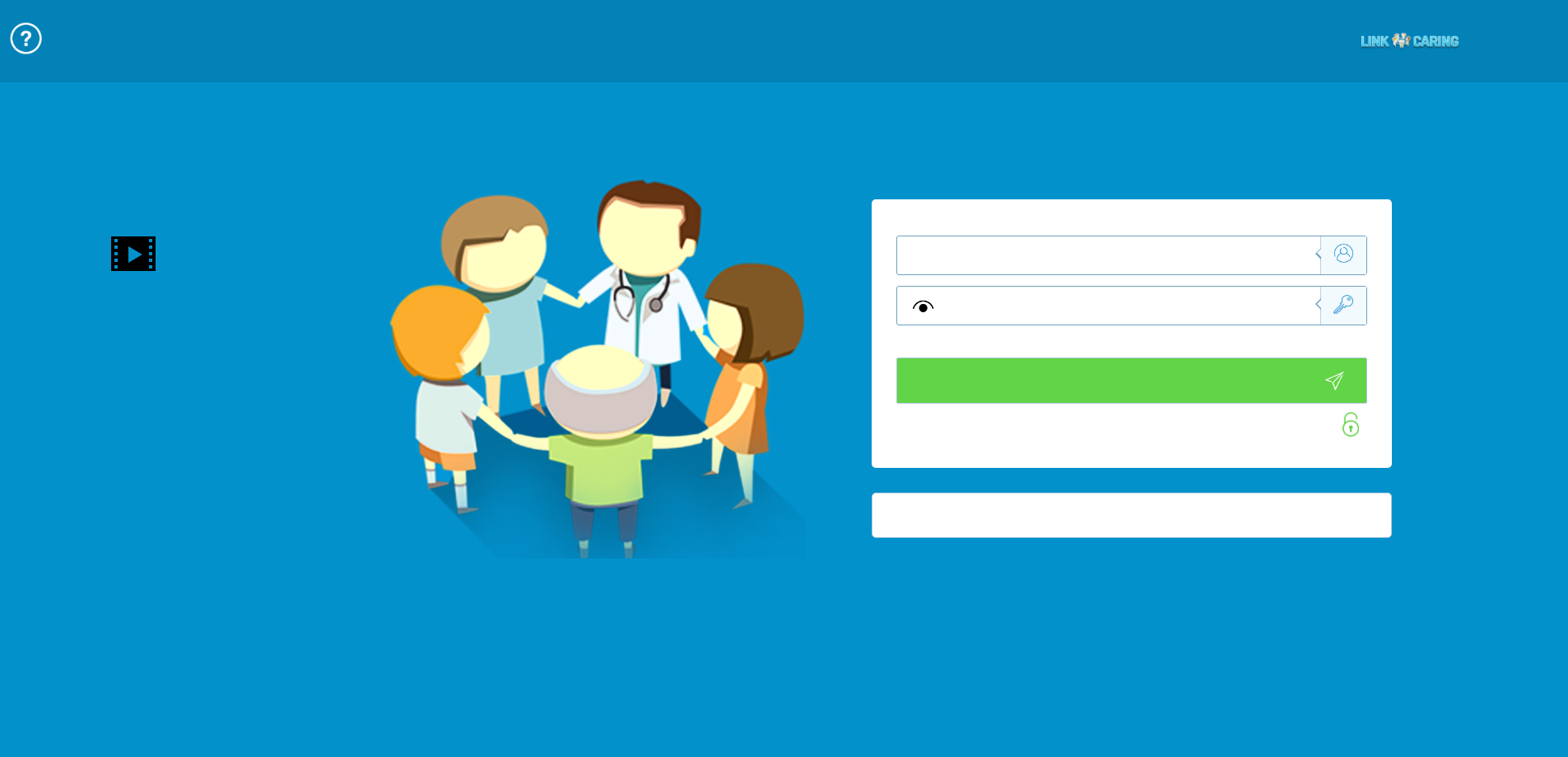
type input "התחבר עכשיו"
type input "עדיין לא? [PERSON_NAME] חשבון!"
click at [1200, 258] on div at bounding box center [1132, 333] width 520 height 269
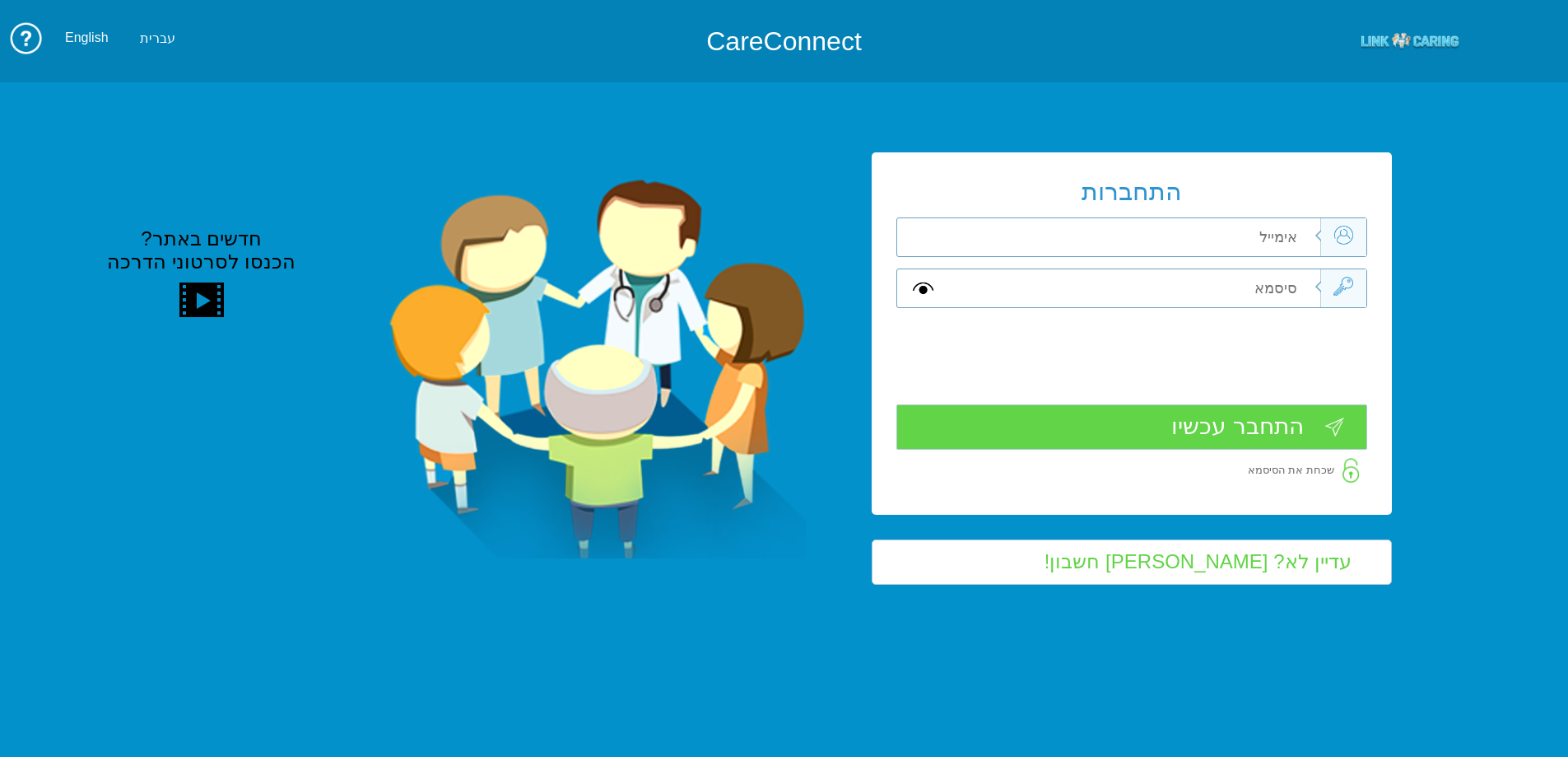
click at [1207, 248] on input "text" at bounding box center [1133, 236] width 371 height 38
click at [1218, 236] on input "[EMAIL_ADDRESS][DOMAIN_NAME]" at bounding box center [1133, 236] width 371 height 38
type input "[EMAIL_ADDRESS][DOMAIN_NAME]"
click at [1224, 272] on input "text" at bounding box center [1133, 288] width 371 height 38
type input "A"
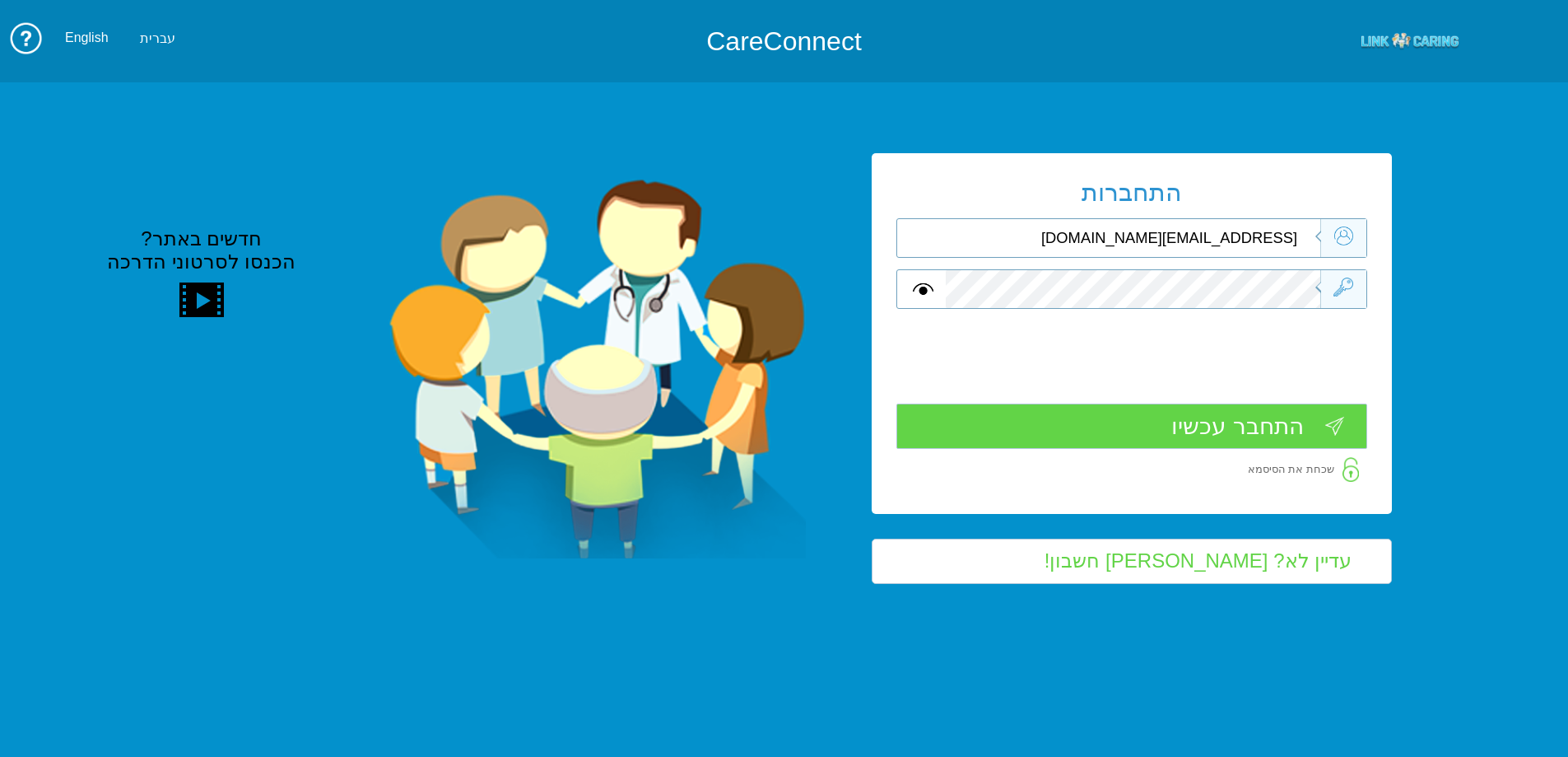
click at [1293, 429] on input "התחבר עכשיו" at bounding box center [1132, 425] width 471 height 45
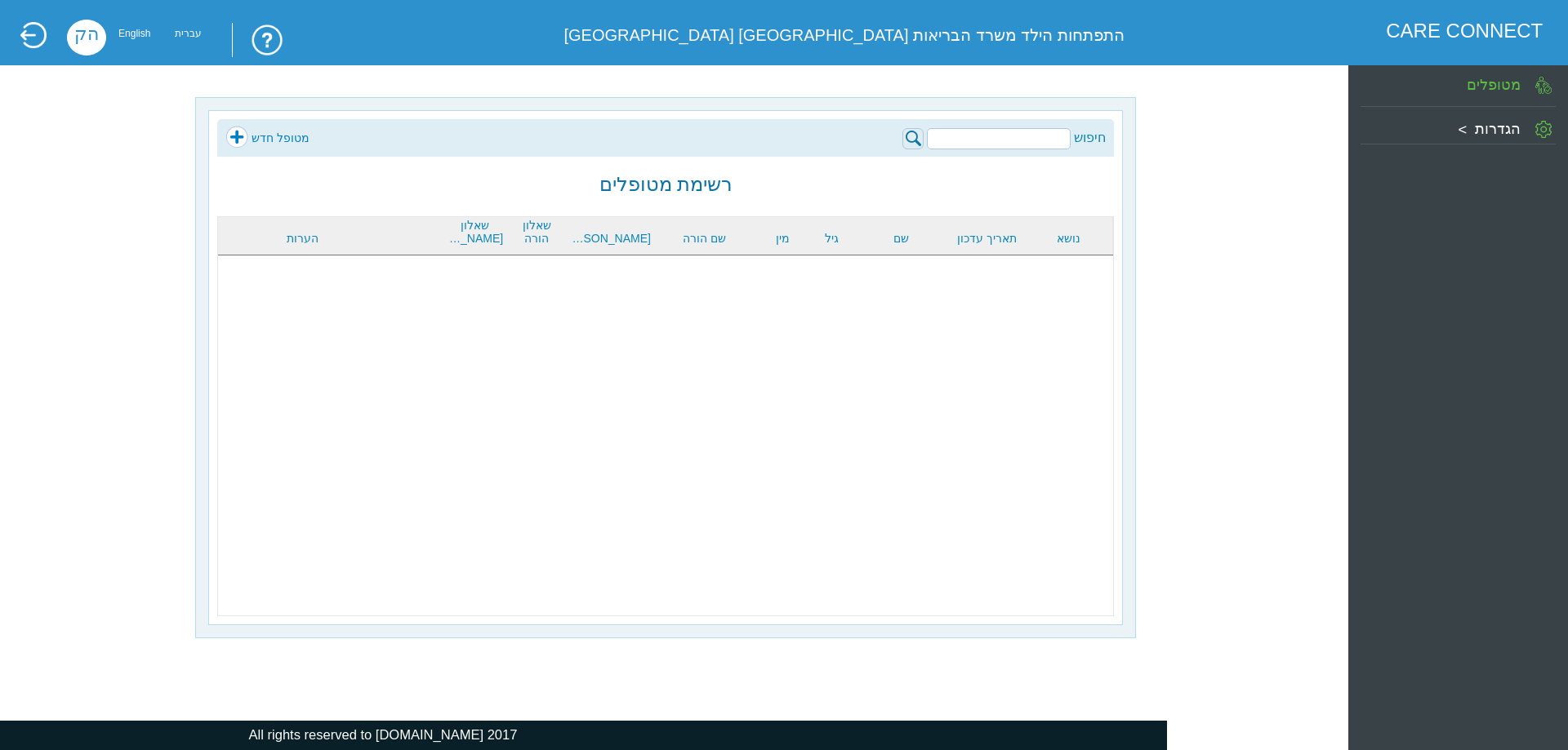
click at [1041, 136] on input "search" at bounding box center [998, 138] width 144 height 21
type input "כרמל אמיתי"
click at [907, 136] on img at bounding box center [912, 138] width 21 height 21
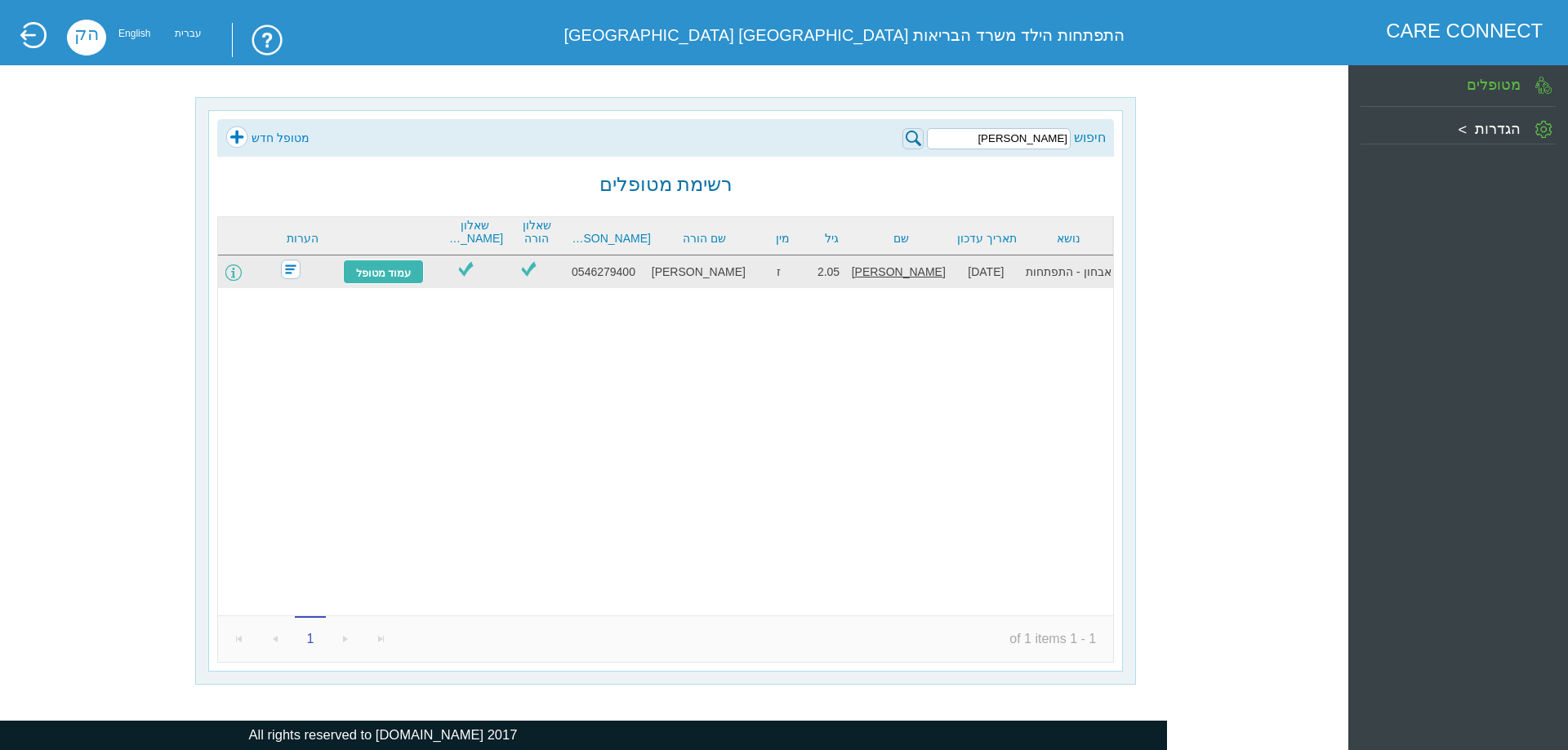
click at [242, 274] on span at bounding box center [233, 272] width 16 height 16
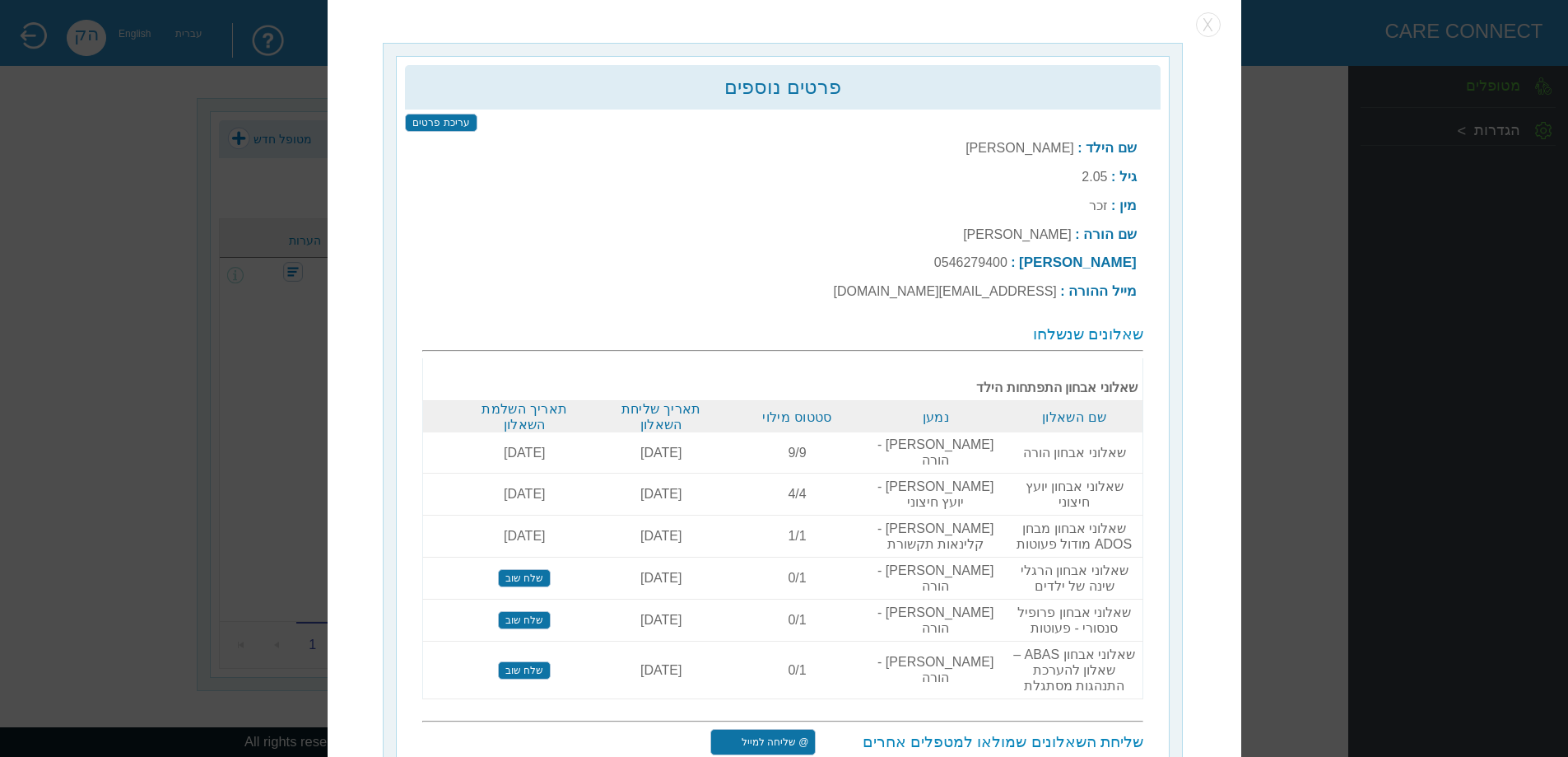
scroll to position [5, 0]
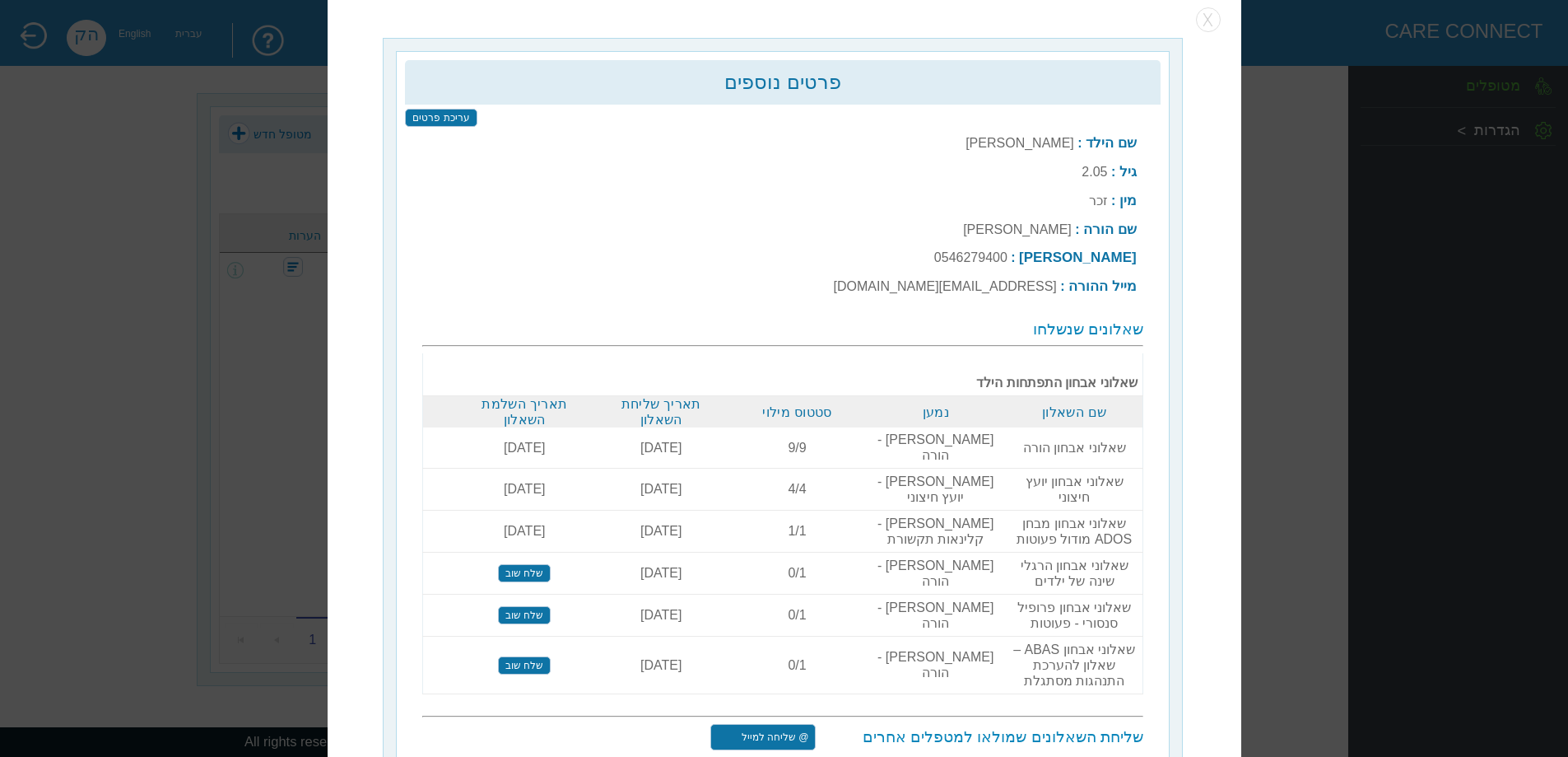
click at [550, 565] on input "שלח שוב" at bounding box center [525, 574] width 53 height 18
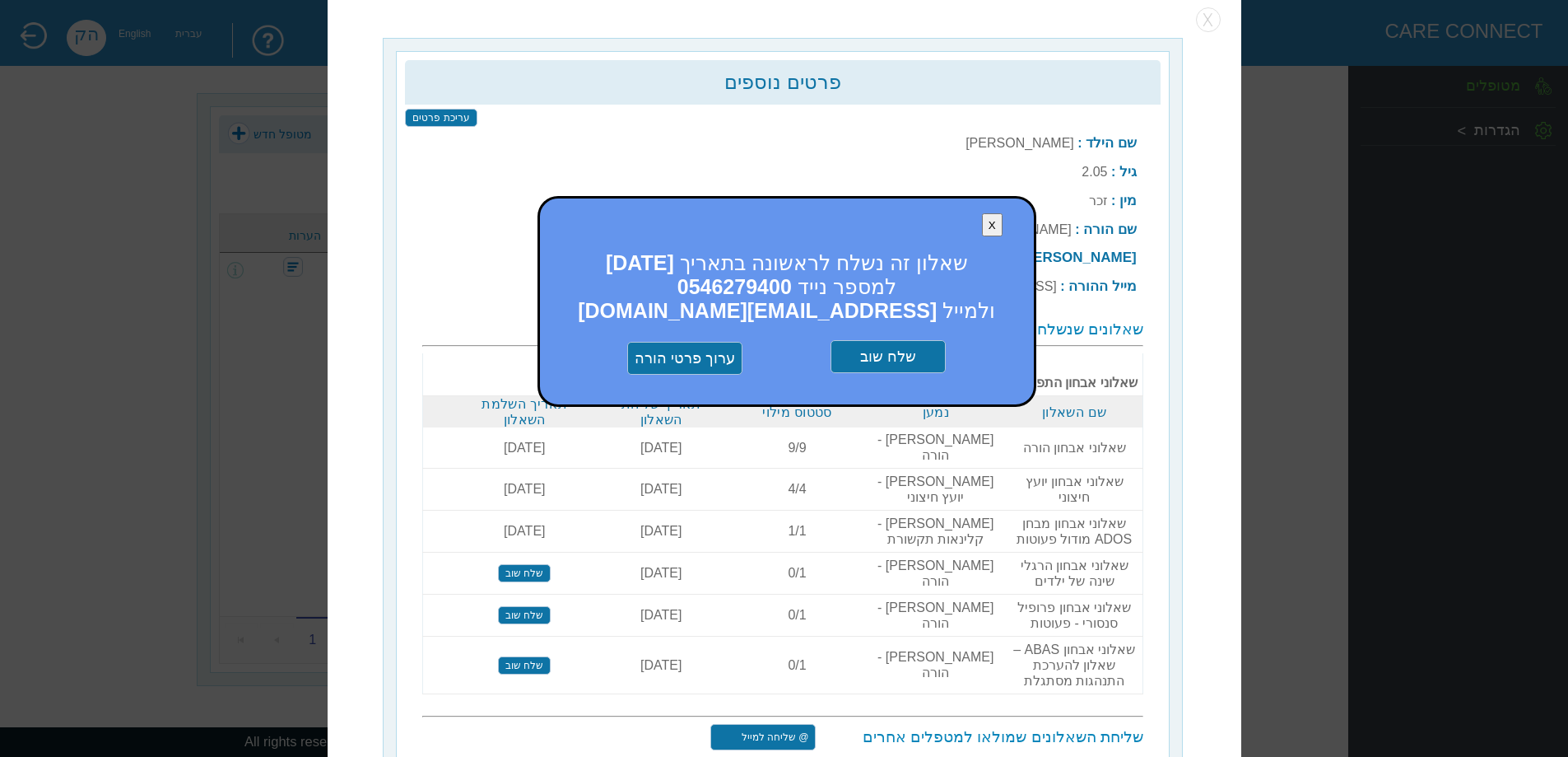
click at [899, 346] on input "שלח שוב" at bounding box center [888, 357] width 115 height 33
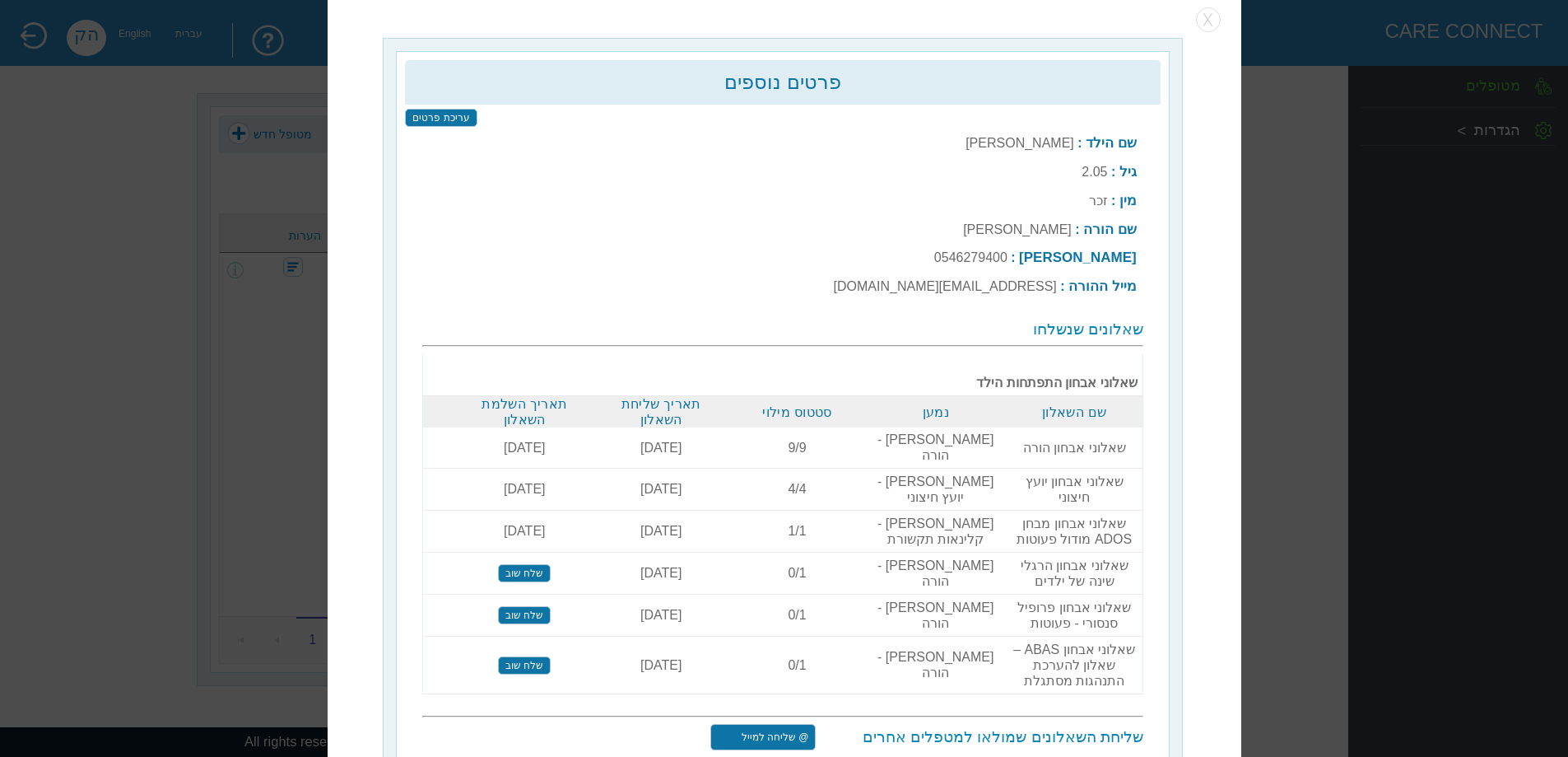
click at [518, 582] on input "שלח שוב" at bounding box center [525, 574] width 53 height 18
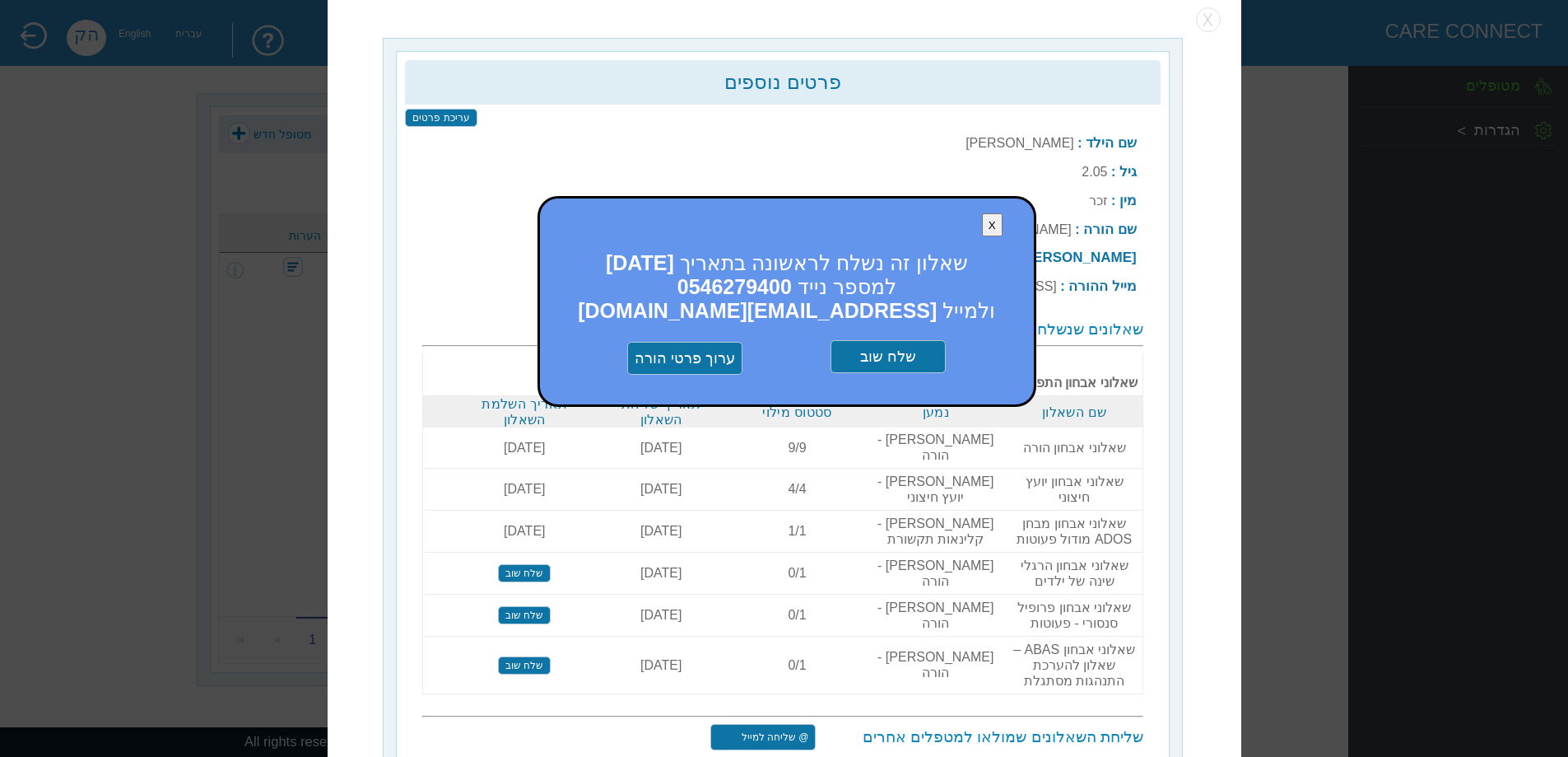
click at [890, 357] on input "שלח שוב" at bounding box center [888, 357] width 115 height 33
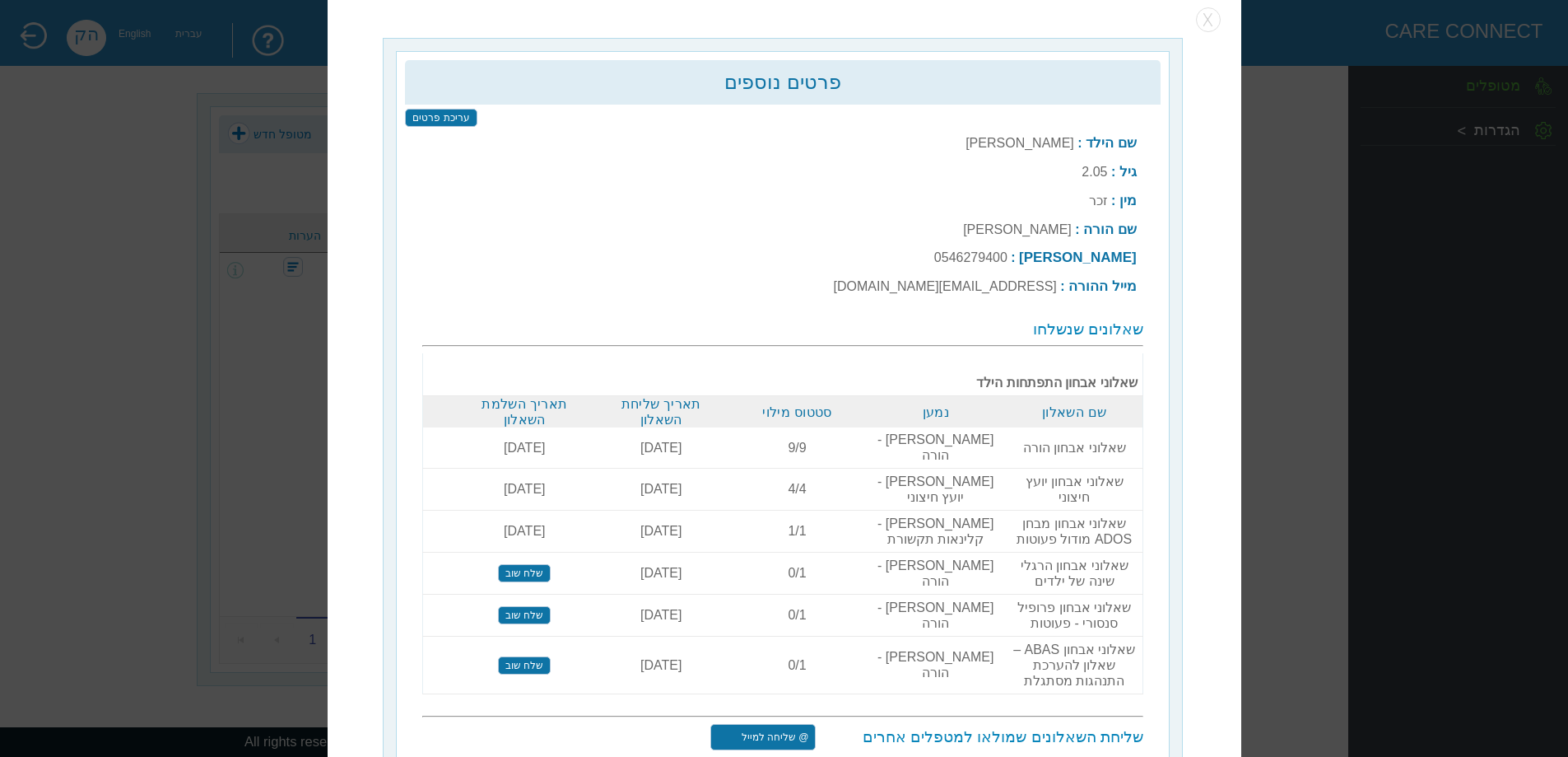
click at [547, 582] on input "שלח שוב" at bounding box center [525, 574] width 53 height 18
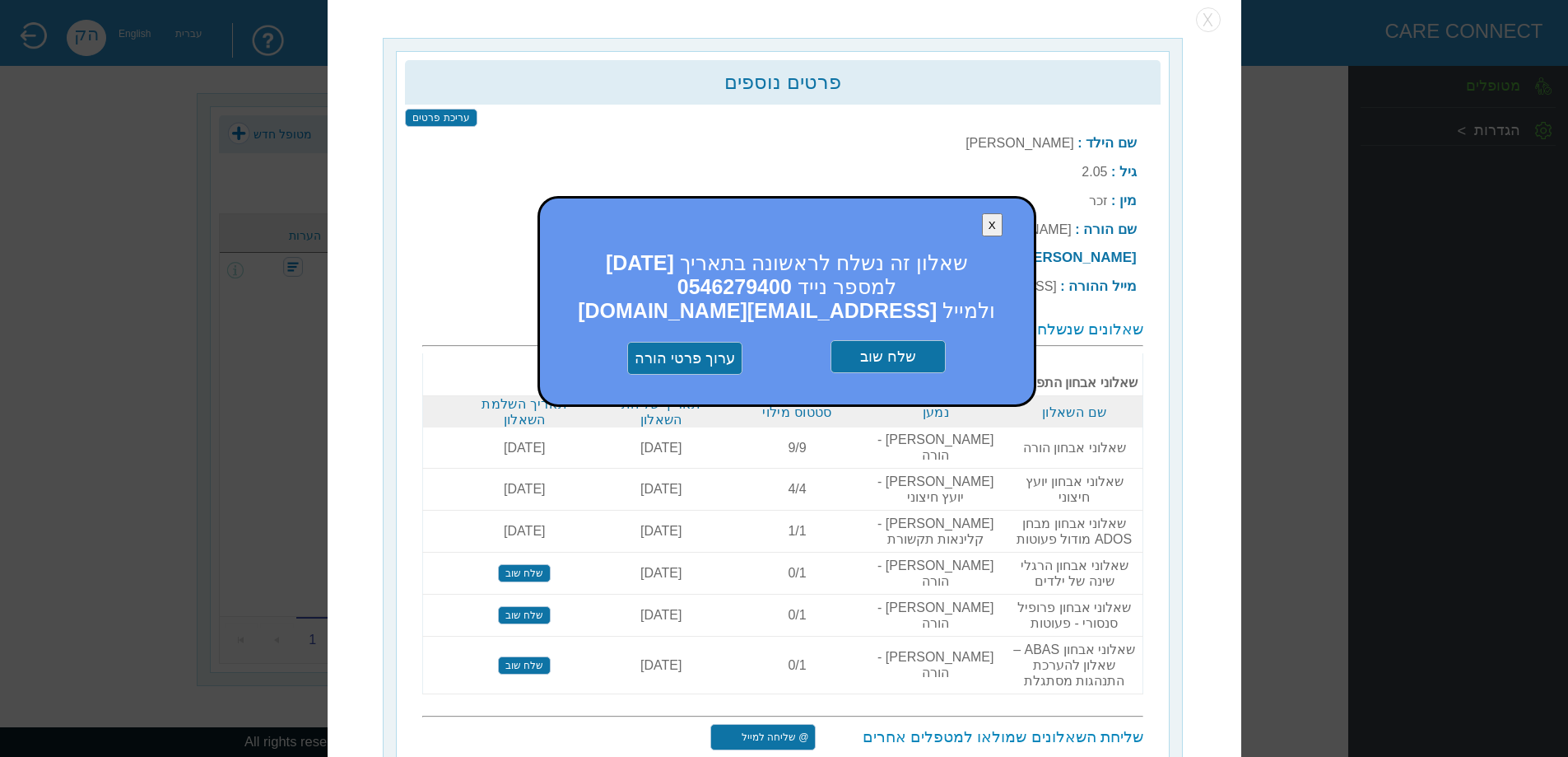
click at [893, 346] on input "שלח שוב" at bounding box center [888, 357] width 115 height 33
